Goal: Information Seeking & Learning: Understand process/instructions

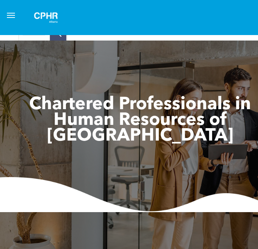
click at [13, 10] on button "menu" at bounding box center [11, 15] width 15 height 15
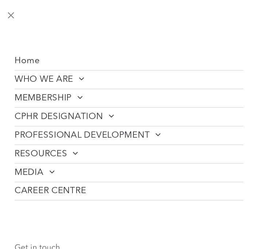
click at [10, 11] on button "menu" at bounding box center [11, 15] width 15 height 15
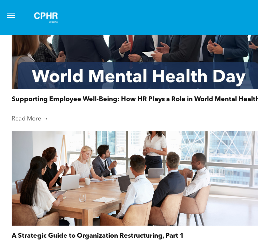
scroll to position [744, 0]
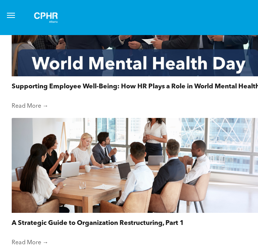
click at [11, 11] on button "menu" at bounding box center [11, 15] width 15 height 15
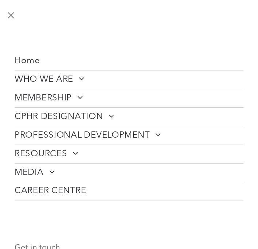
click at [46, 93] on span "MEMBERSHIP" at bounding box center [49, 98] width 69 height 11
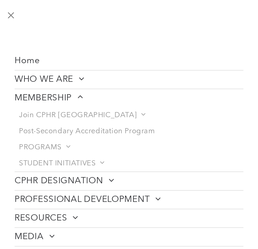
click at [35, 61] on span "Home" at bounding box center [28, 61] width 26 height 11
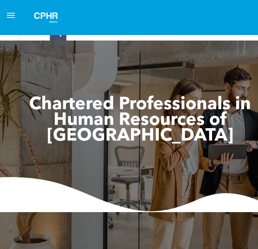
click at [12, 11] on button "menu" at bounding box center [11, 15] width 15 height 15
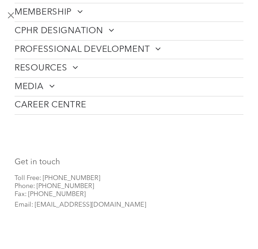
scroll to position [9, 0]
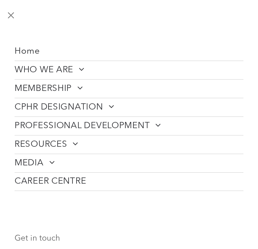
click at [74, 83] on span at bounding box center [77, 87] width 11 height 9
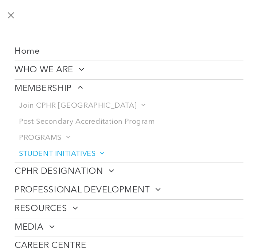
click at [40, 155] on span "STUDENT INITIATIVES" at bounding box center [61, 154] width 85 height 9
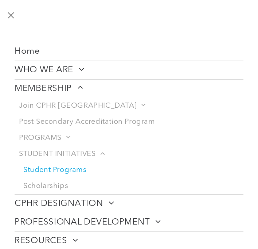
click at [52, 167] on link "Student Programs" at bounding box center [131, 170] width 225 height 16
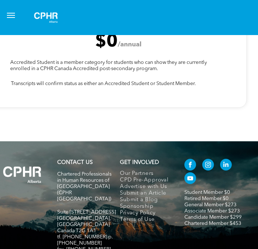
scroll to position [2560, 22]
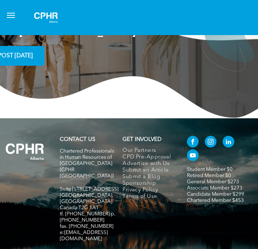
scroll to position [1995, 22]
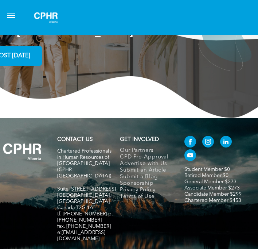
click at [8, 16] on button "menu" at bounding box center [11, 15] width 15 height 15
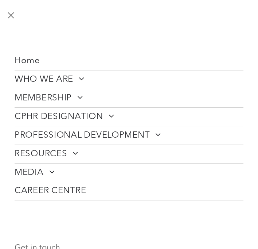
click at [60, 118] on span "CPHR DESIGNATION" at bounding box center [65, 116] width 100 height 11
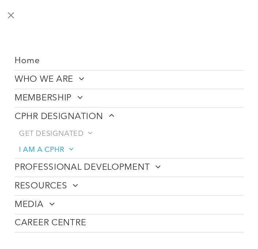
click at [63, 149] on span "I AM A CPHR" at bounding box center [46, 150] width 54 height 9
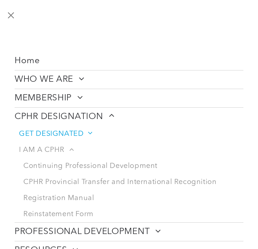
click at [71, 130] on span "GET DESIGNATED" at bounding box center [55, 134] width 73 height 9
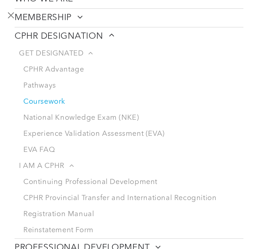
scroll to position [140, 0]
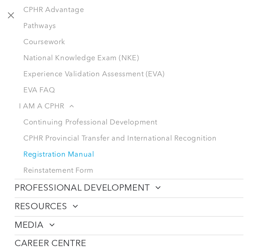
click at [57, 158] on link "Registration Manual" at bounding box center [131, 155] width 225 height 16
